Goal: Use online tool/utility: Use online tool/utility

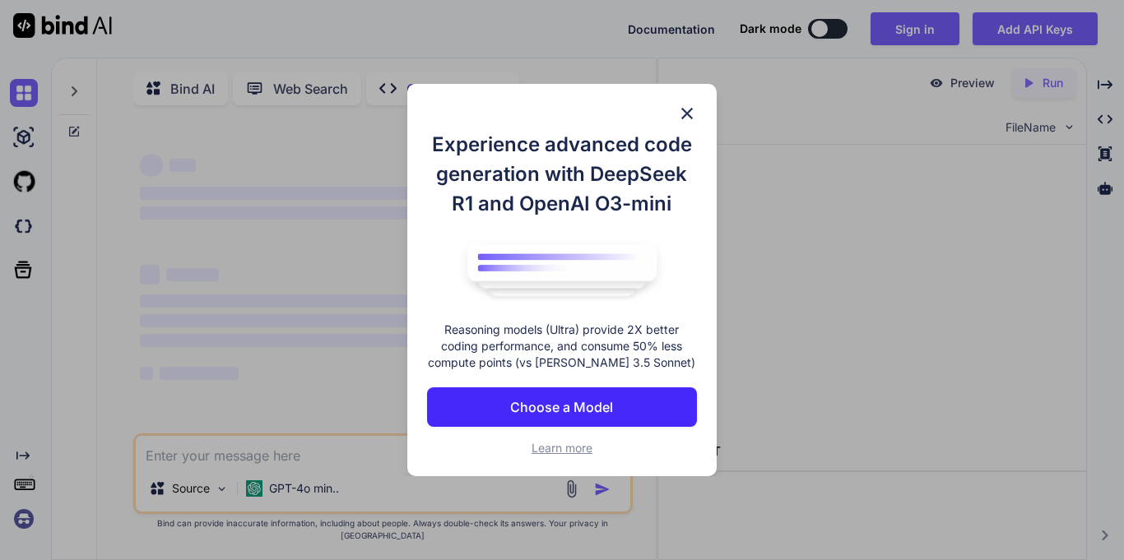
click at [680, 112] on img at bounding box center [687, 114] width 20 height 20
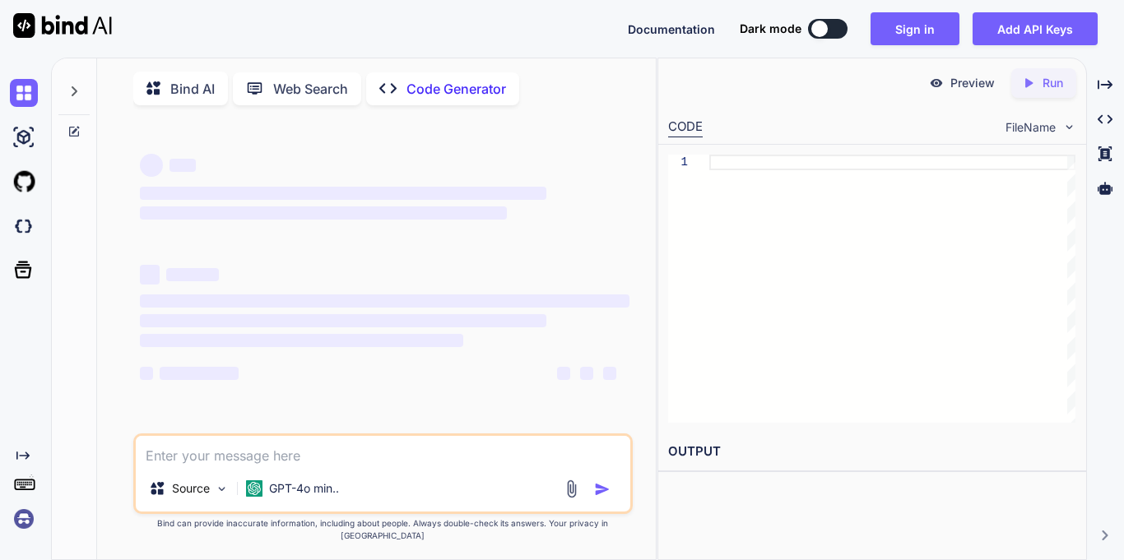
click at [814, 27] on div at bounding box center [819, 29] width 16 height 16
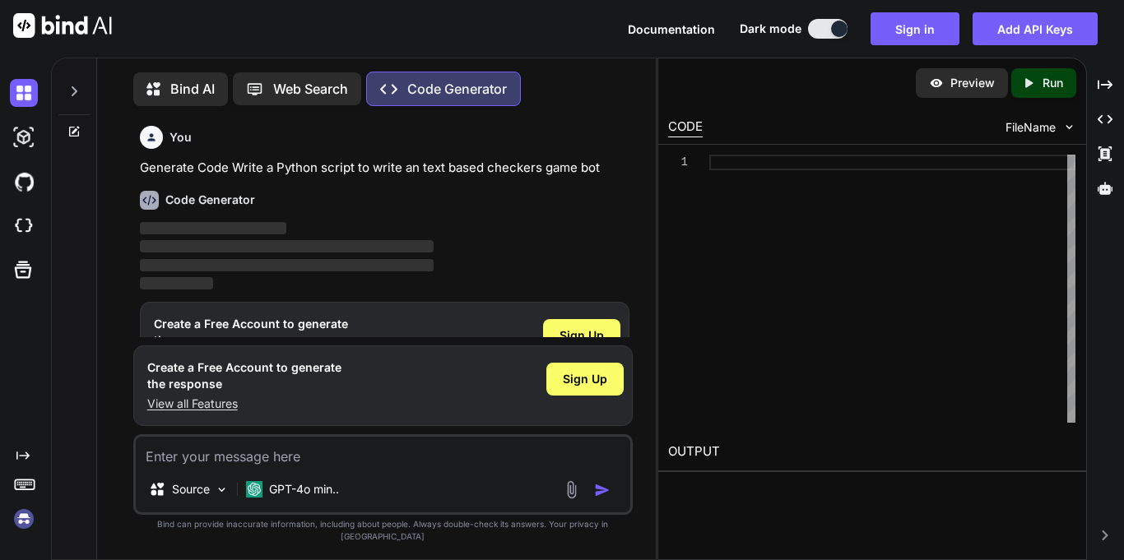
scroll to position [7, 0]
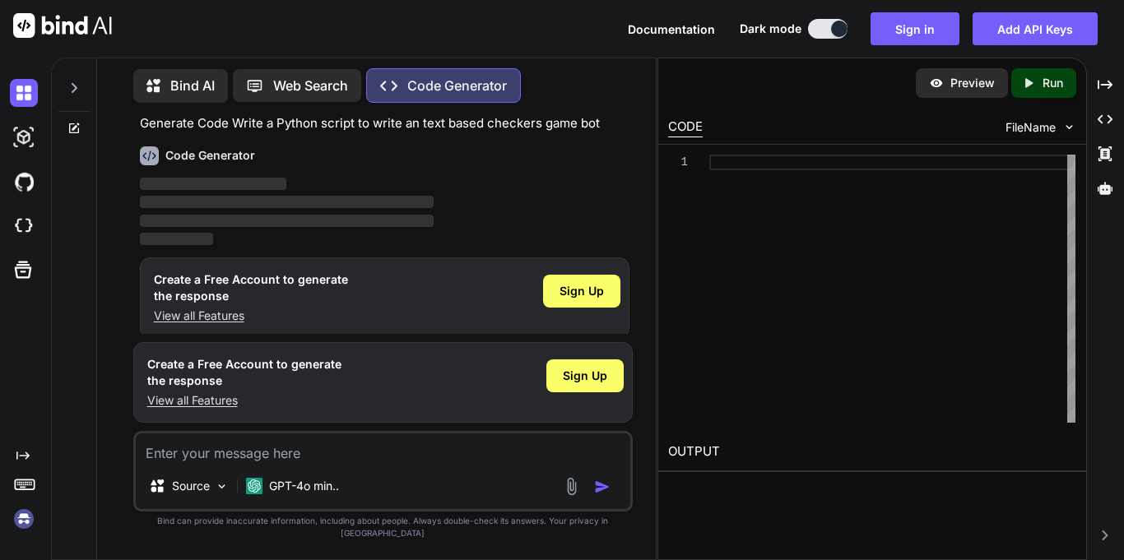
type textarea "x"
click at [802, 151] on div "1" at bounding box center [872, 289] width 428 height 288
click at [800, 157] on div at bounding box center [892, 289] width 366 height 268
type textarea "fh"
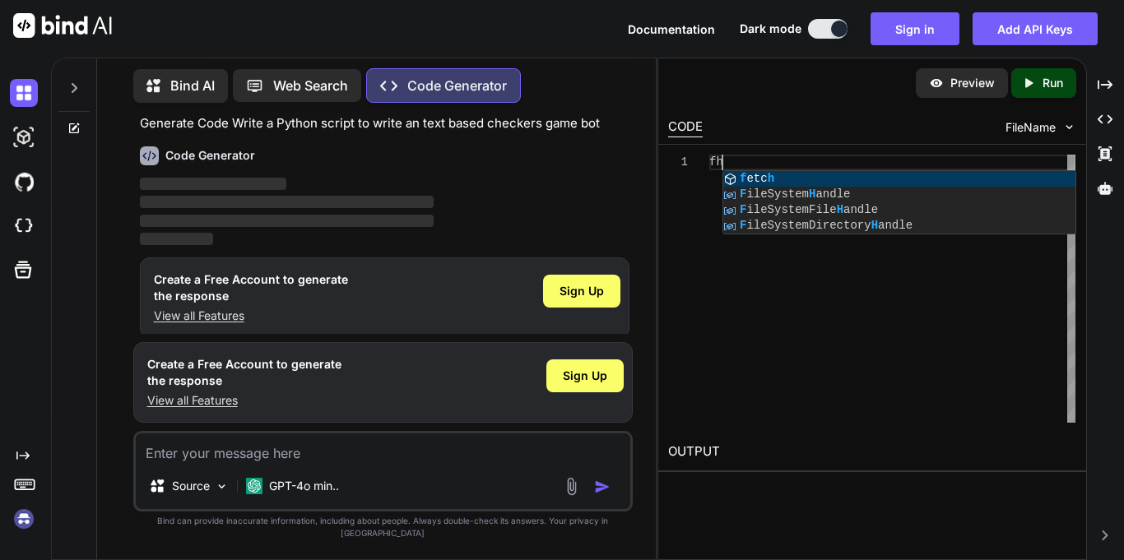
type textarea "x"
type textarea "f"
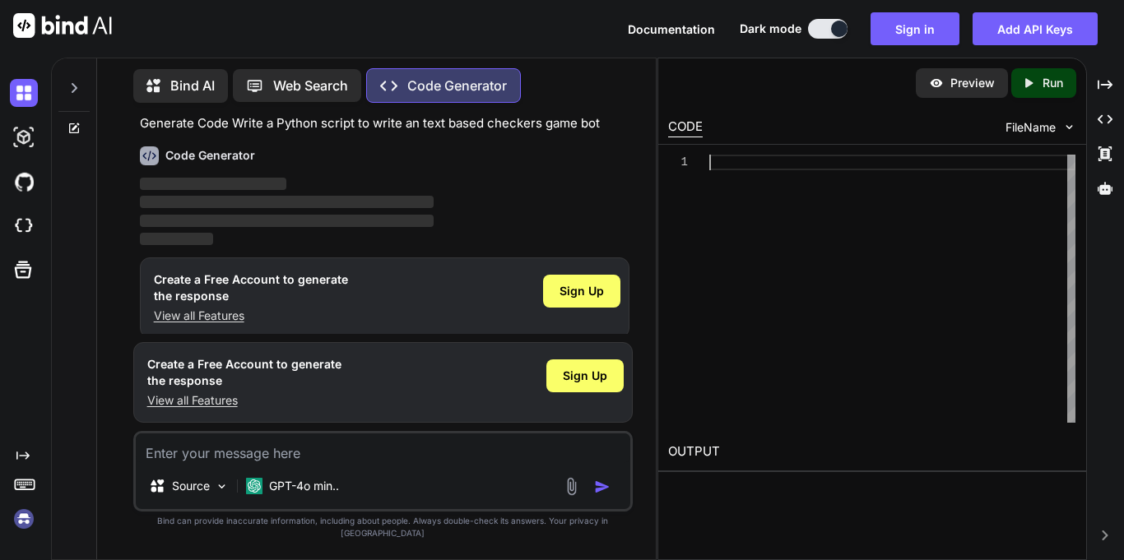
type textarea "h"
drag, startPoint x: 221, startPoint y: 192, endPoint x: 233, endPoint y: 207, distance: 19.4
click at [221, 192] on p "‌" at bounding box center [384, 184] width 489 height 19
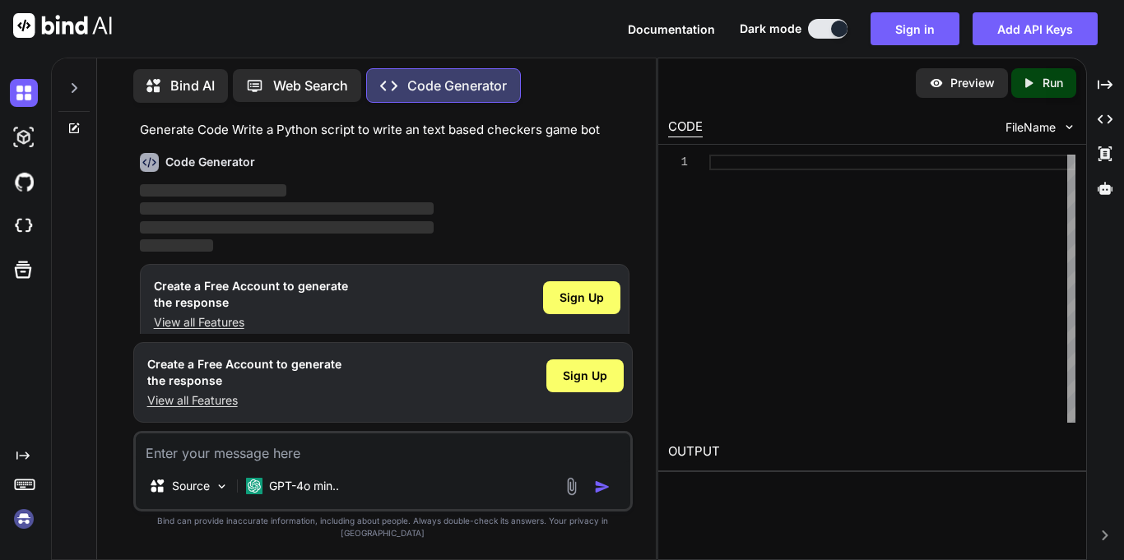
scroll to position [41, 0]
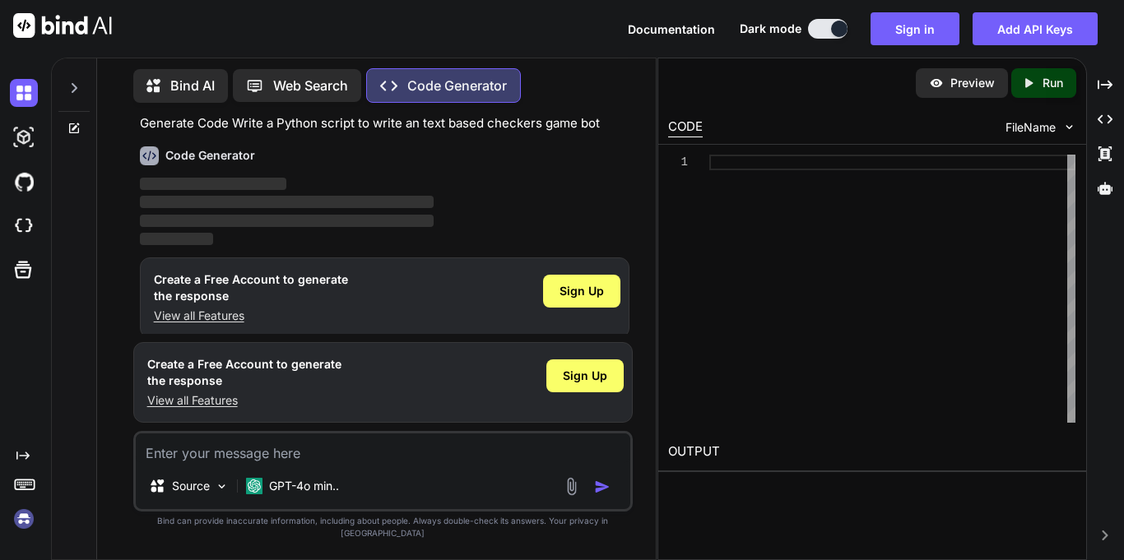
type textarea "x"
